Goal: Task Accomplishment & Management: Complete application form

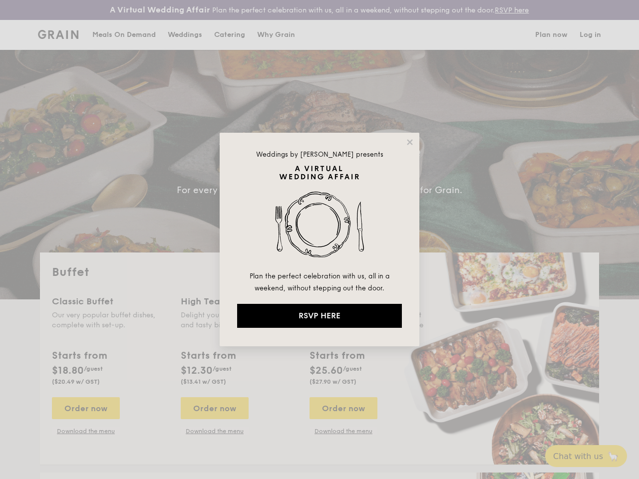
select select
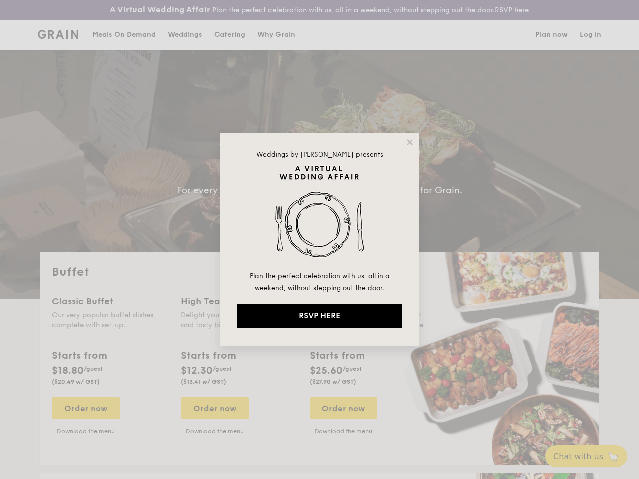
click at [320, 240] on img at bounding box center [319, 217] width 165 height 105
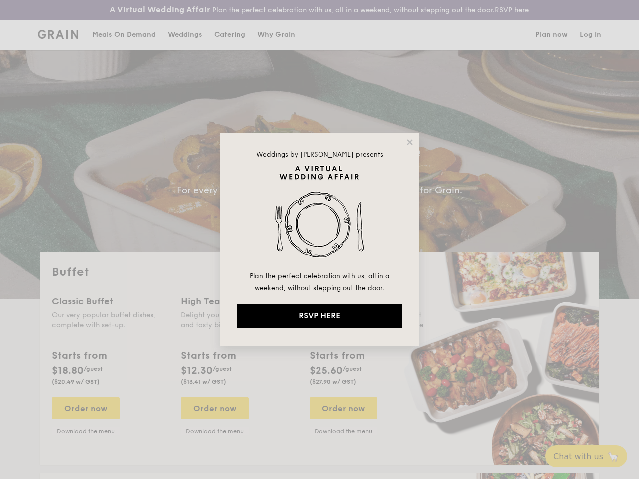
click at [410, 142] on icon at bounding box center [409, 141] width 5 height 5
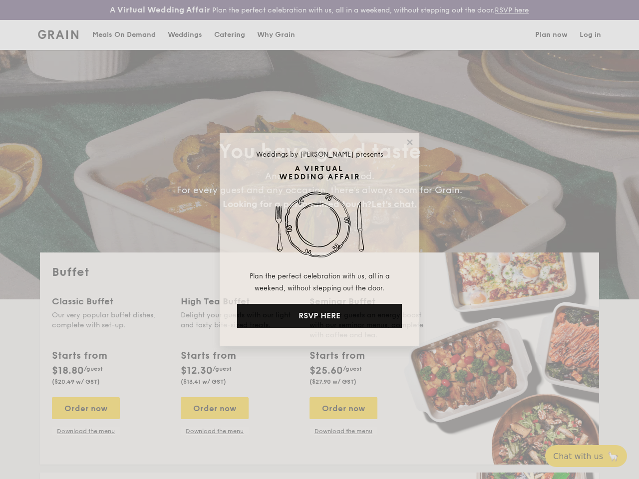
click at [410, 142] on icon at bounding box center [409, 141] width 5 height 5
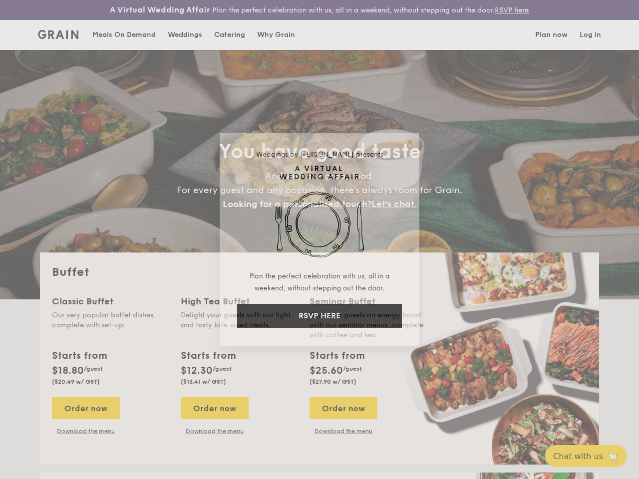
click at [409, 142] on icon at bounding box center [409, 141] width 5 height 5
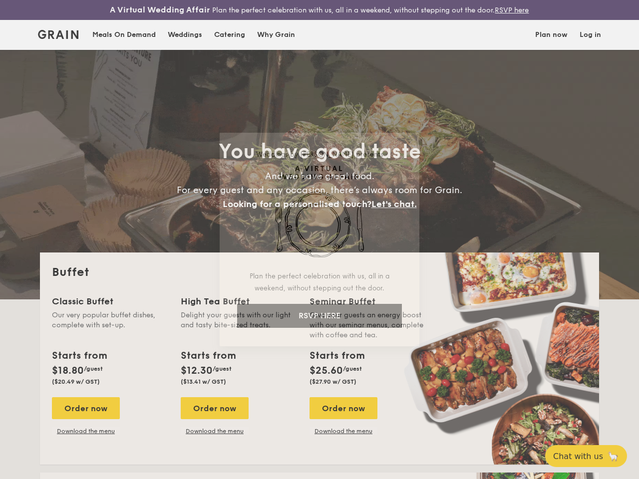
click at [320, 218] on img at bounding box center [319, 217] width 165 height 105
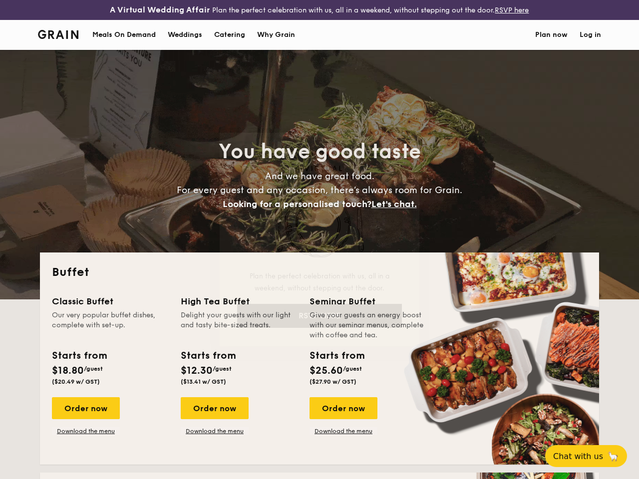
click at [320, 309] on div "Seminar Buffet" at bounding box center [368, 302] width 117 height 14
